Goal: Navigation & Orientation: Go to known website

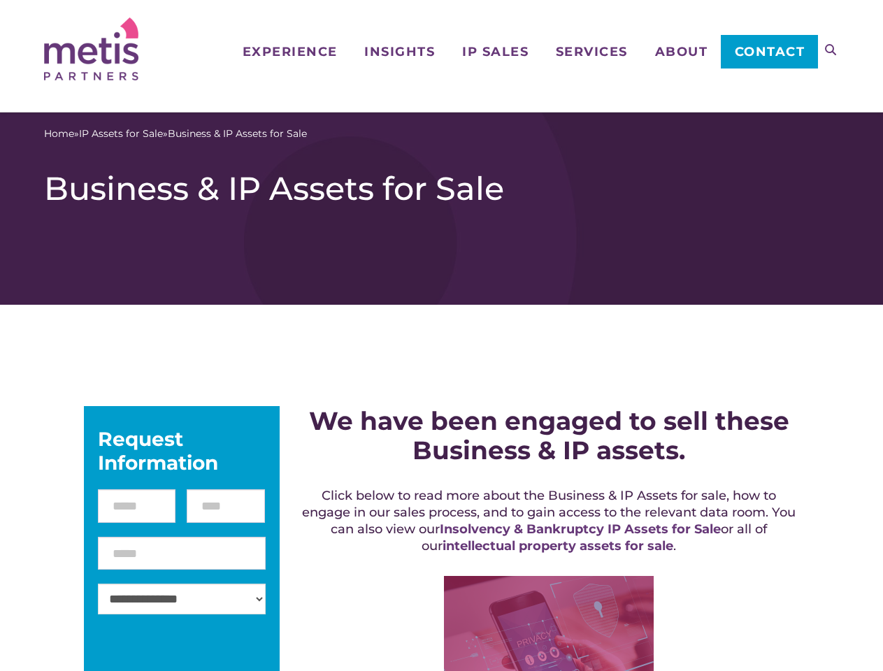
click at [831, 50] on icon at bounding box center [830, 49] width 11 height 11
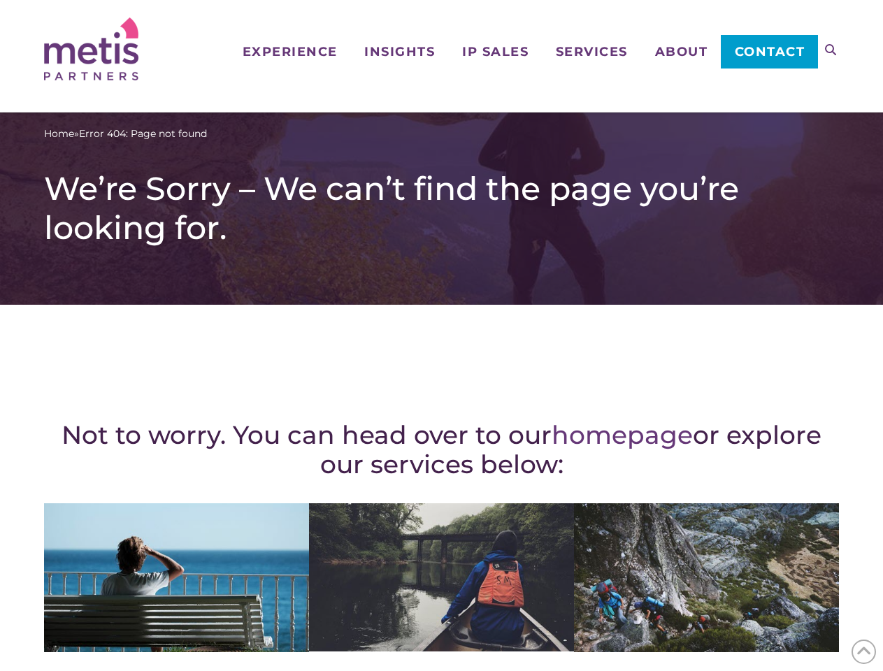
click at [441, 336] on div "Not to worry. You can head over to our homepage or explore our services below: …" at bounding box center [441, 611] width 795 height 557
click at [831, 50] on icon at bounding box center [830, 49] width 11 height 11
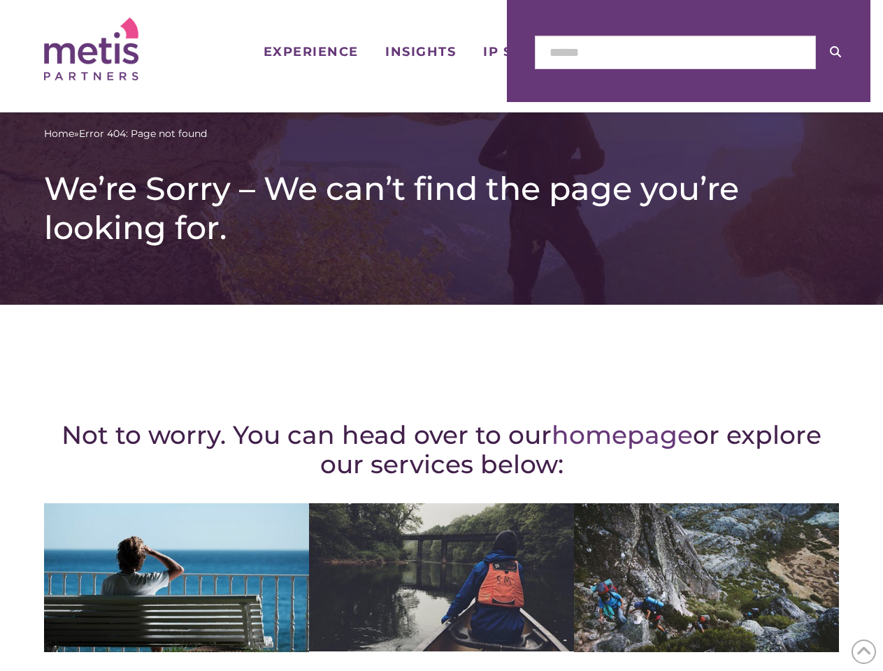
click at [863, 652] on icon at bounding box center [863, 652] width 15 height 22
